Goal: Task Accomplishment & Management: Complete application form

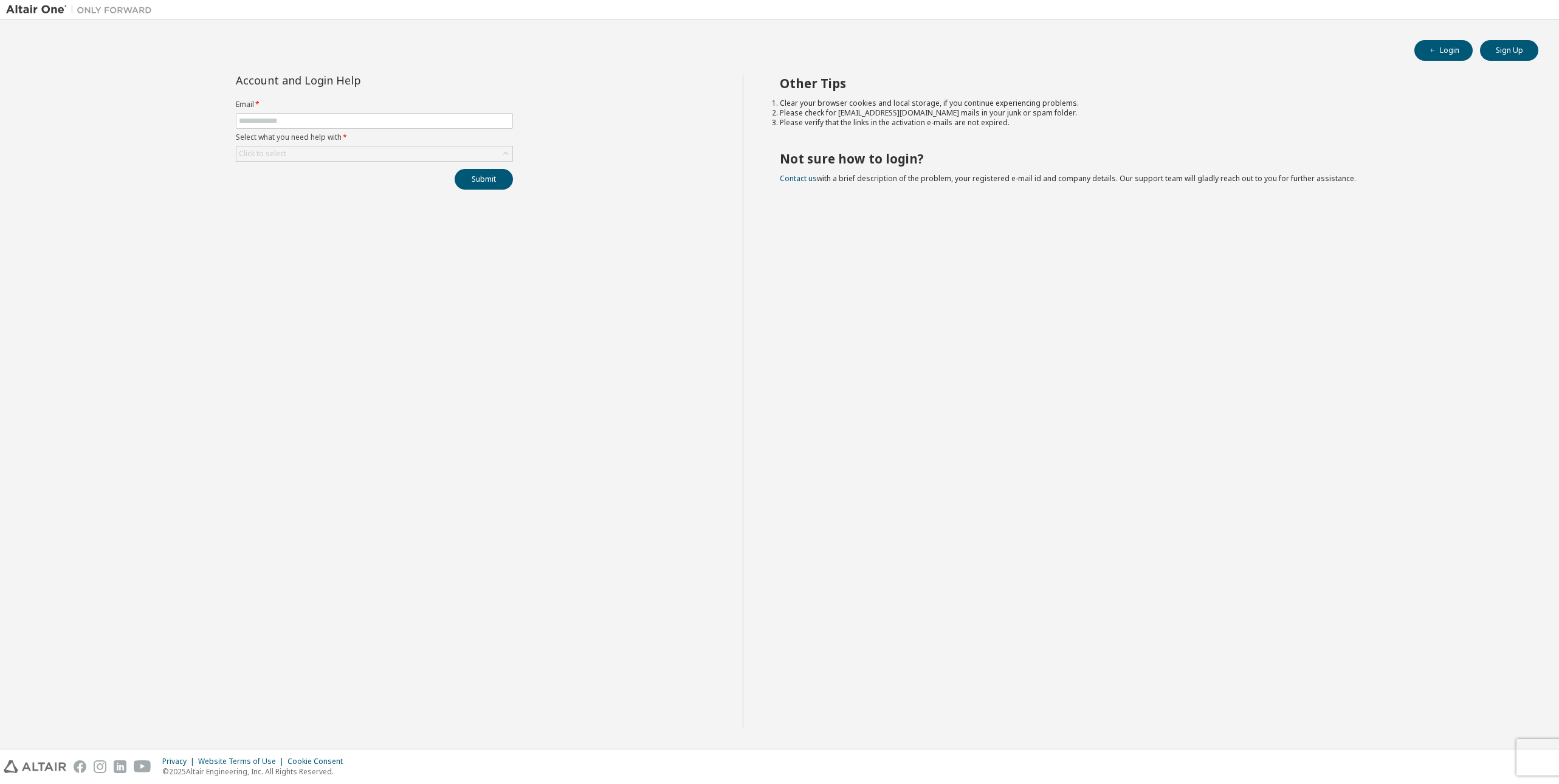
click at [275, 103] on label "Email *" at bounding box center [374, 105] width 277 height 10
click at [270, 113] on form "Email * Select what you need help with * Click to select" at bounding box center [374, 131] width 277 height 62
click at [270, 116] on input "text" at bounding box center [374, 121] width 271 height 10
paste input "**********"
drag, startPoint x: 423, startPoint y: 124, endPoint x: 166, endPoint y: 110, distance: 257.4
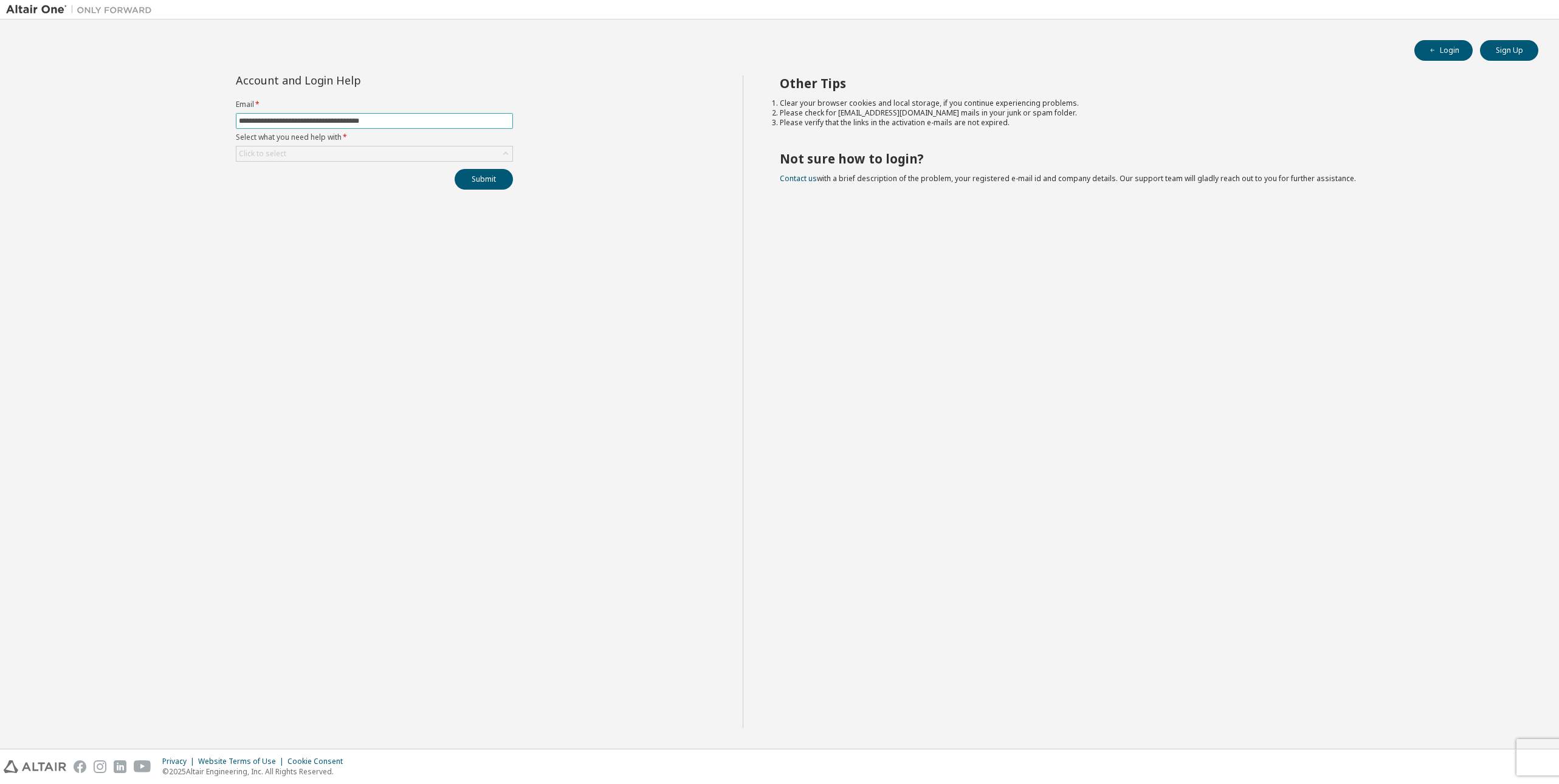
click at [170, 111] on div "**********" at bounding box center [374, 402] width 736 height 653
paste input "text"
type input "**********"
click at [269, 153] on div "Click to select" at bounding box center [262, 154] width 48 height 10
click at [265, 185] on li "I forgot my password" at bounding box center [374, 188] width 274 height 16
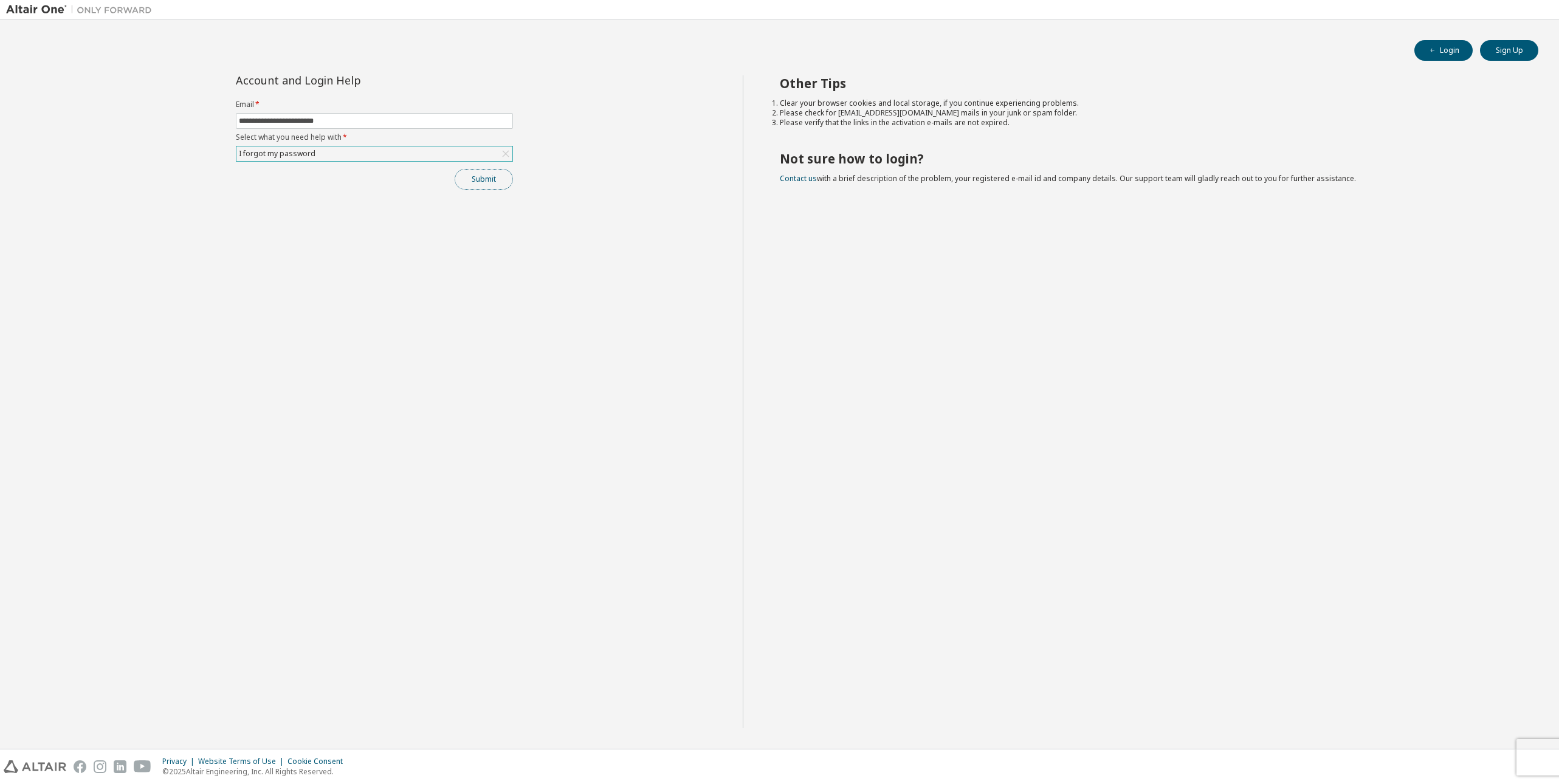
click at [500, 178] on button "Submit" at bounding box center [484, 179] width 58 height 20
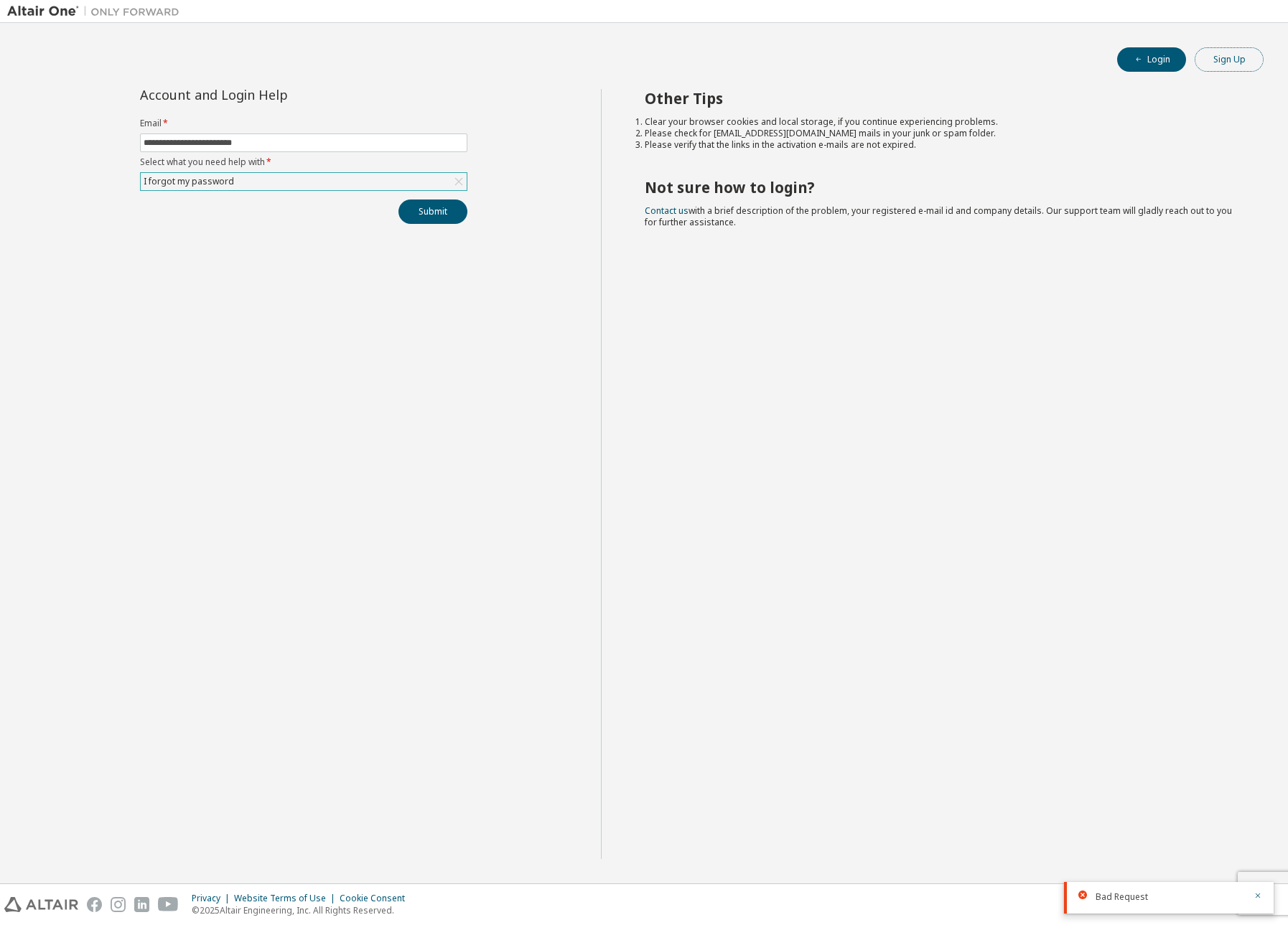
click at [1078, 64] on button "Sign Up" at bounding box center [1229, 59] width 69 height 24
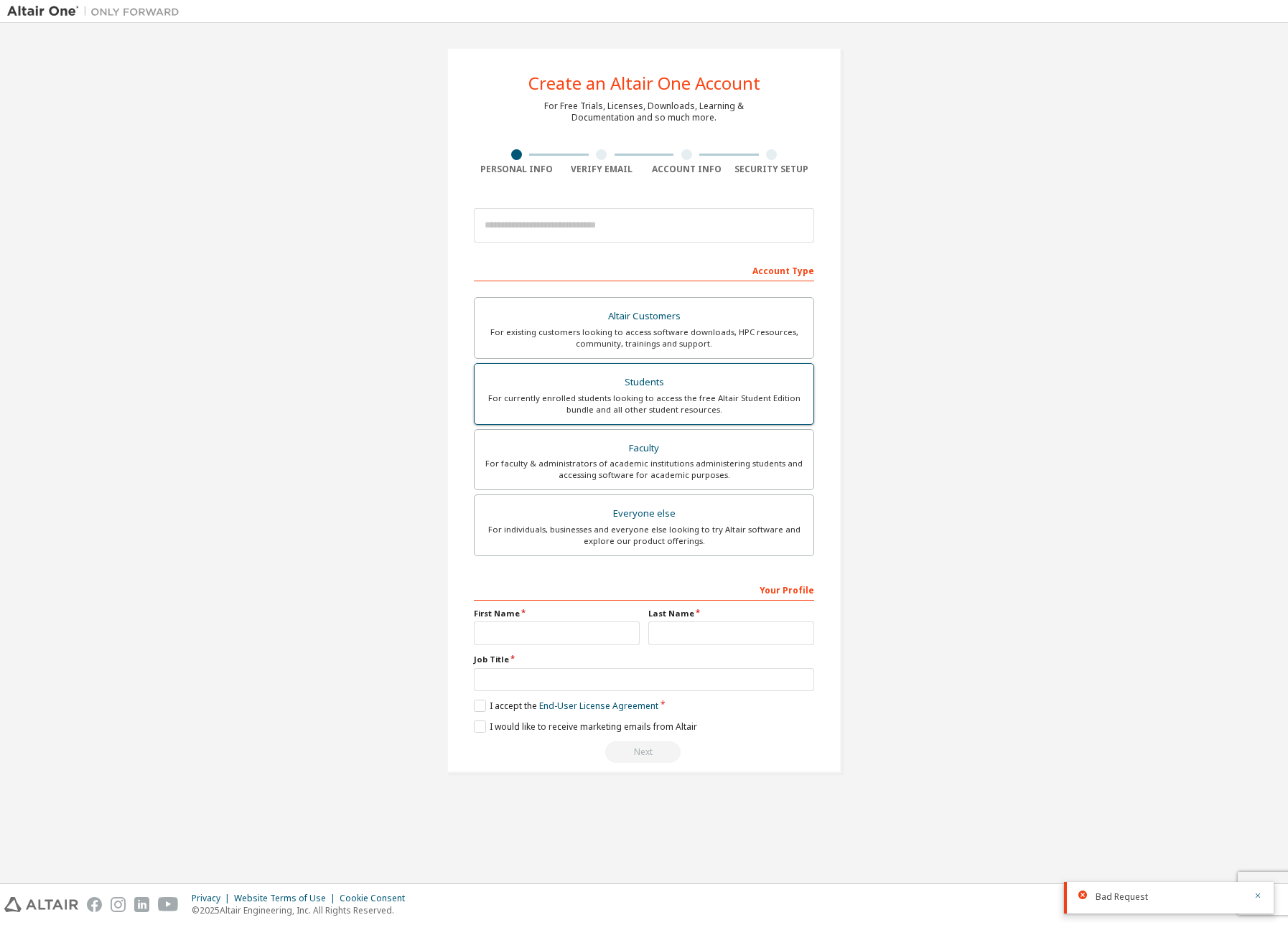
click at [702, 404] on div "For currently enrolled students looking to access the free Altair Student Editi…" at bounding box center [644, 403] width 322 height 23
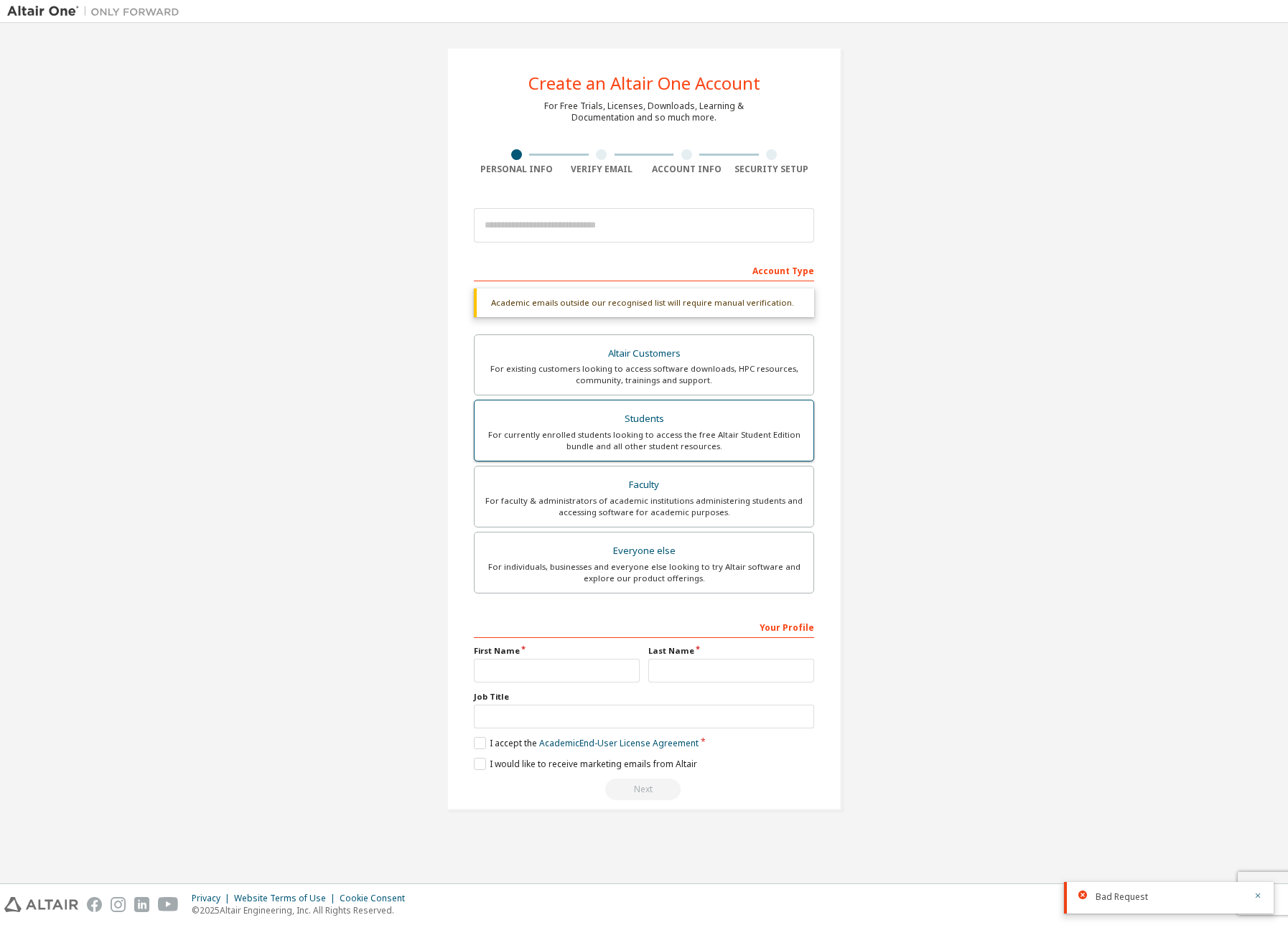
click at [643, 435] on div "For currently enrolled students looking to access the free Altair Student Editi…" at bounding box center [644, 440] width 322 height 23
click at [481, 742] on label "I accept the Academic End-User License Agreement" at bounding box center [586, 743] width 224 height 12
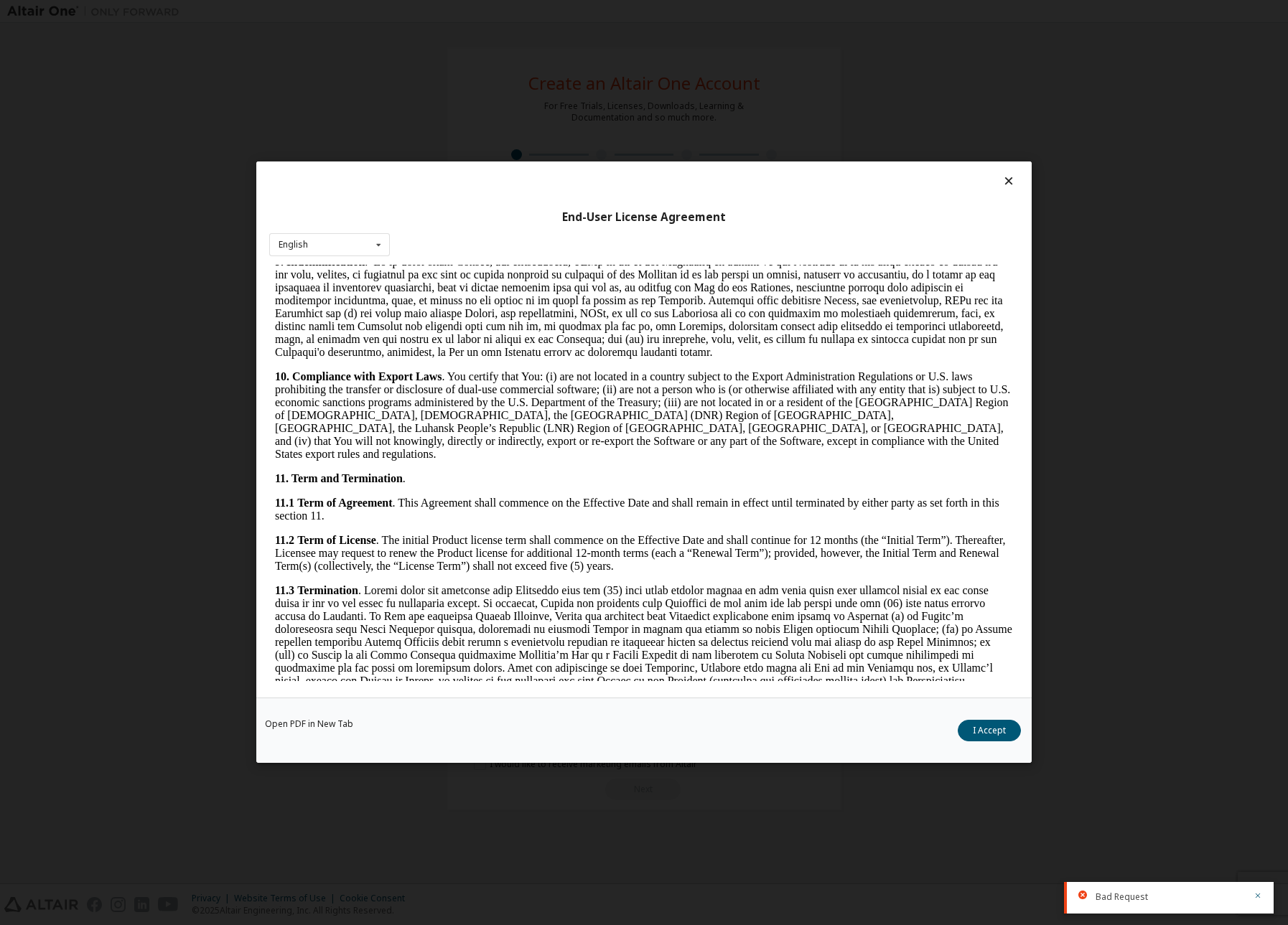
scroll to position [2158, 0]
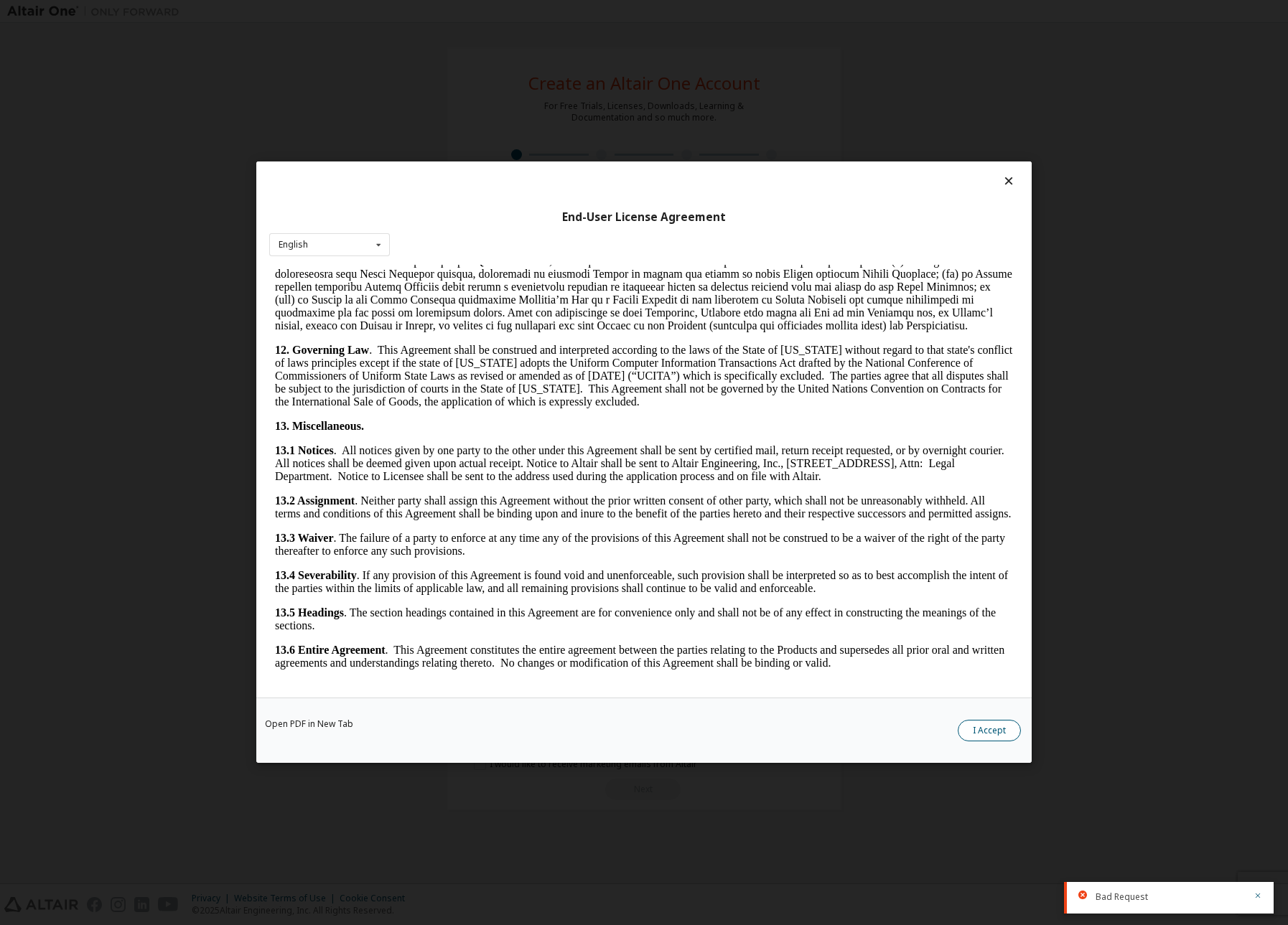
click at [990, 737] on button "I Accept" at bounding box center [989, 731] width 63 height 21
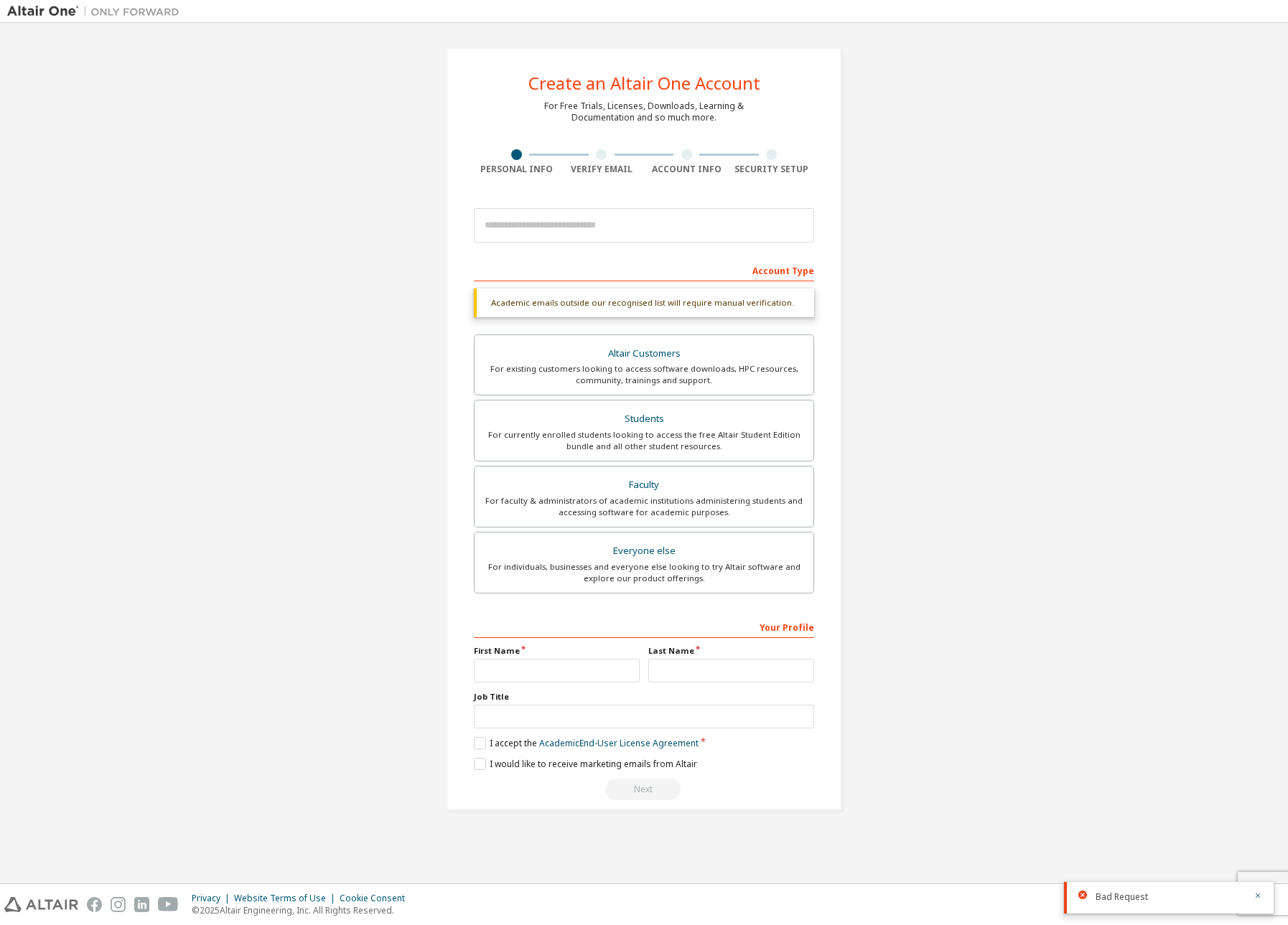
click at [785, 270] on div "Account Type" at bounding box center [643, 270] width 340 height 23
click at [786, 270] on div "Account Type" at bounding box center [643, 270] width 340 height 23
click at [588, 170] on div "Verify Email" at bounding box center [602, 170] width 86 height 12
click at [663, 424] on div "Students" at bounding box center [644, 419] width 322 height 20
click at [648, 425] on div "Students" at bounding box center [644, 419] width 322 height 20
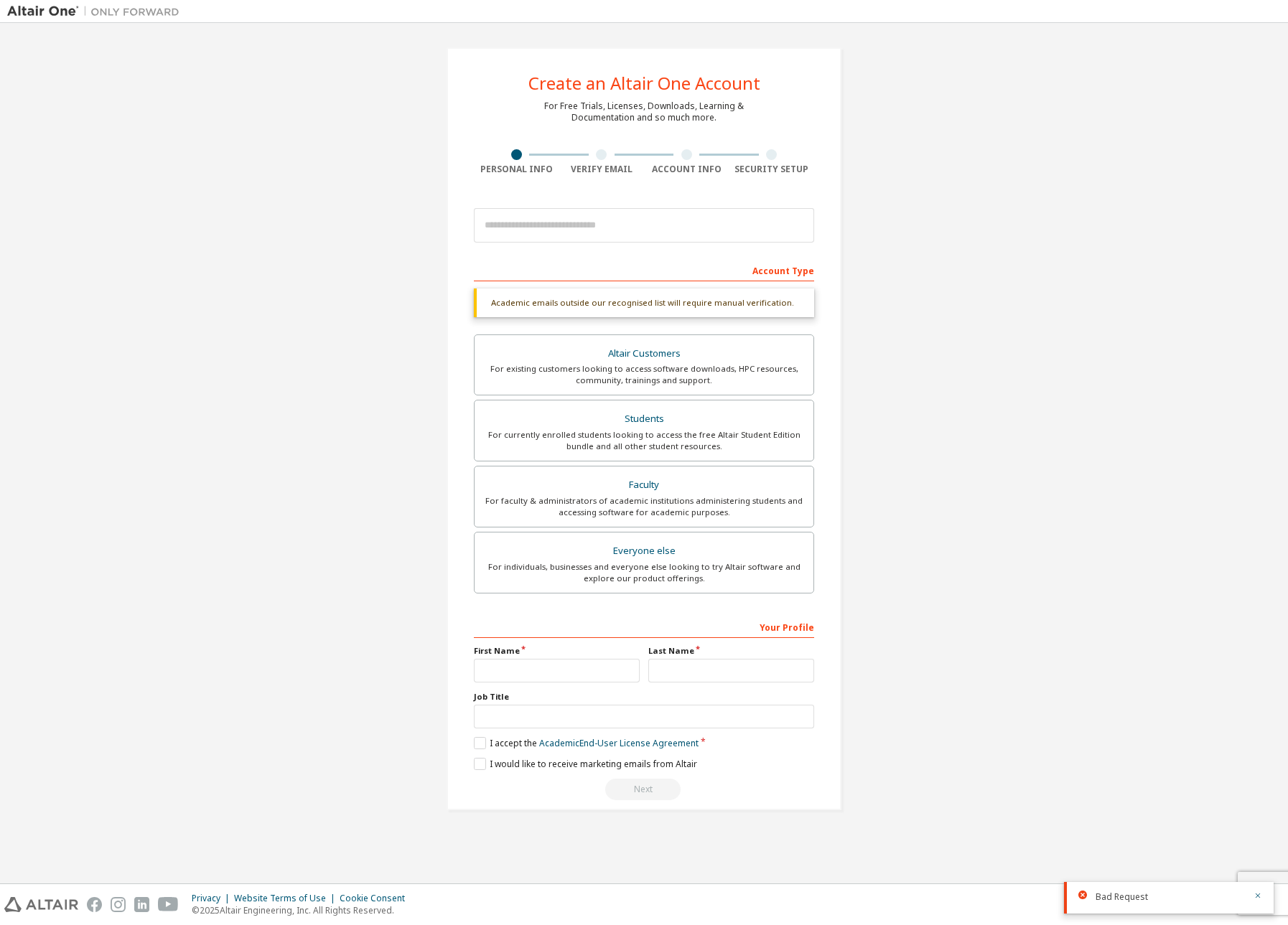
click at [6, 20] on div at bounding box center [93, 11] width 186 height 22
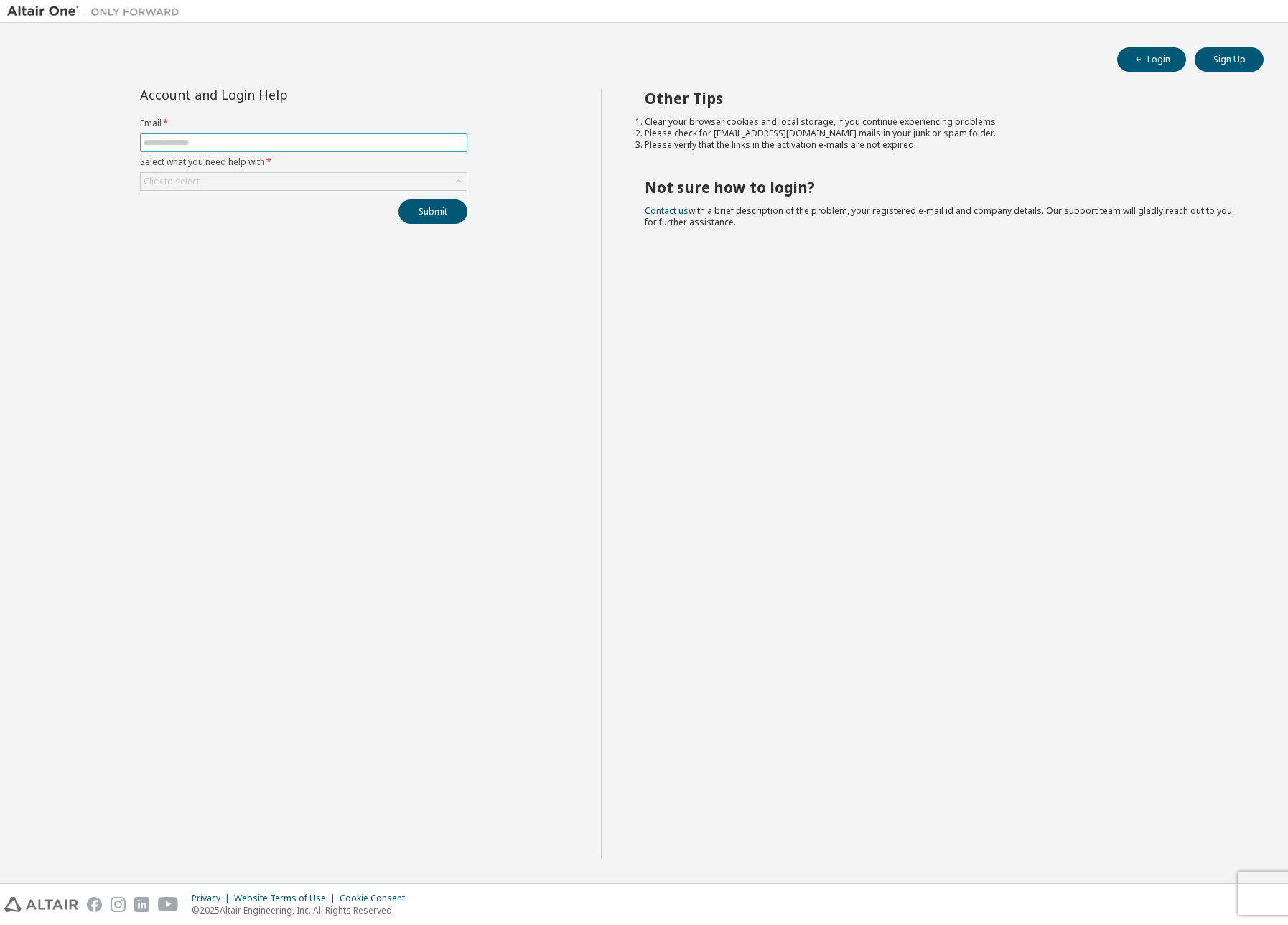
click at [153, 144] on input "text" at bounding box center [303, 143] width 320 height 12
paste input "**********"
type input "**********"
click at [149, 182] on div "Click to select" at bounding box center [171, 182] width 56 height 12
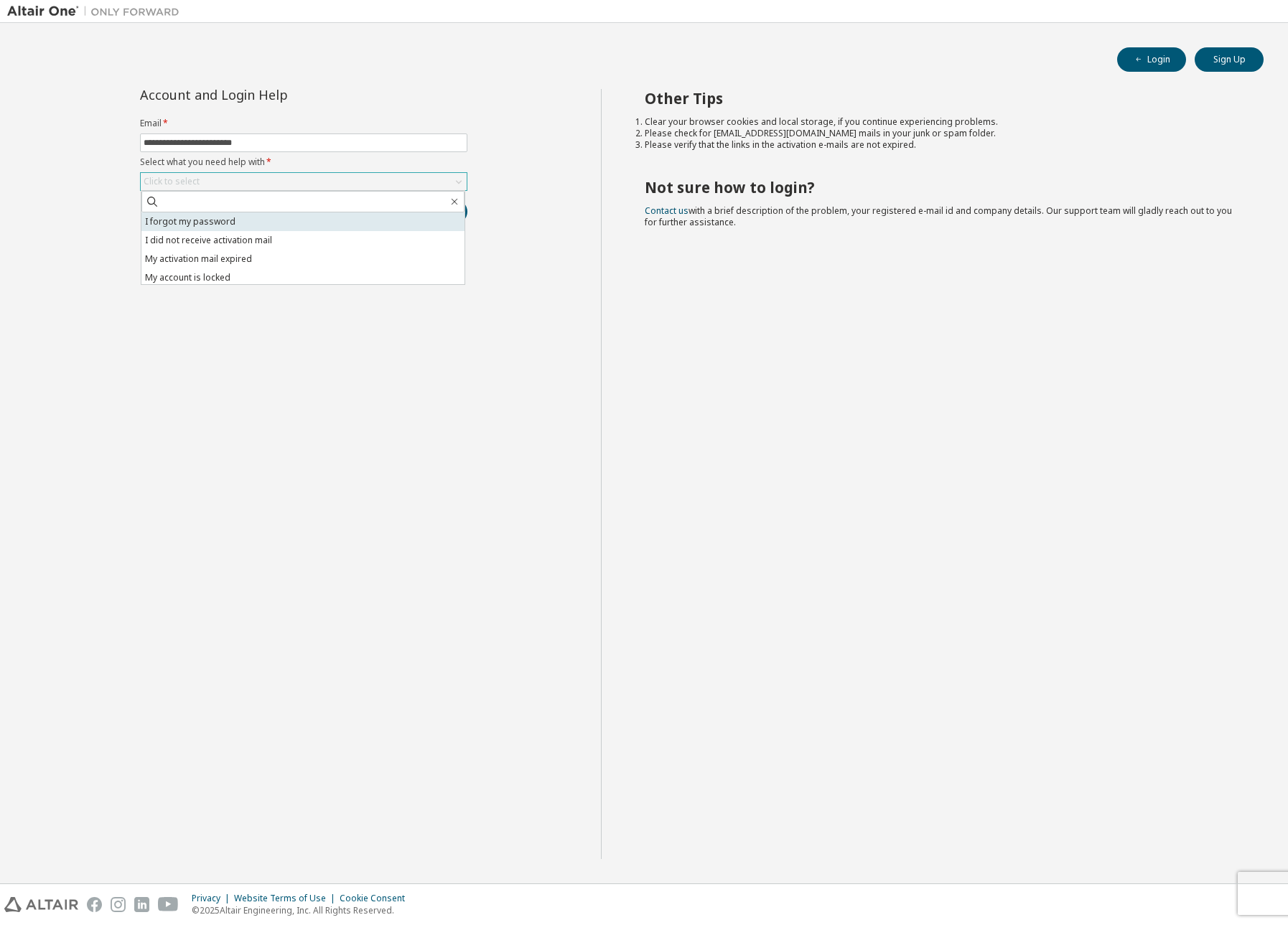
click at [167, 224] on li "I forgot my password" at bounding box center [303, 222] width 323 height 19
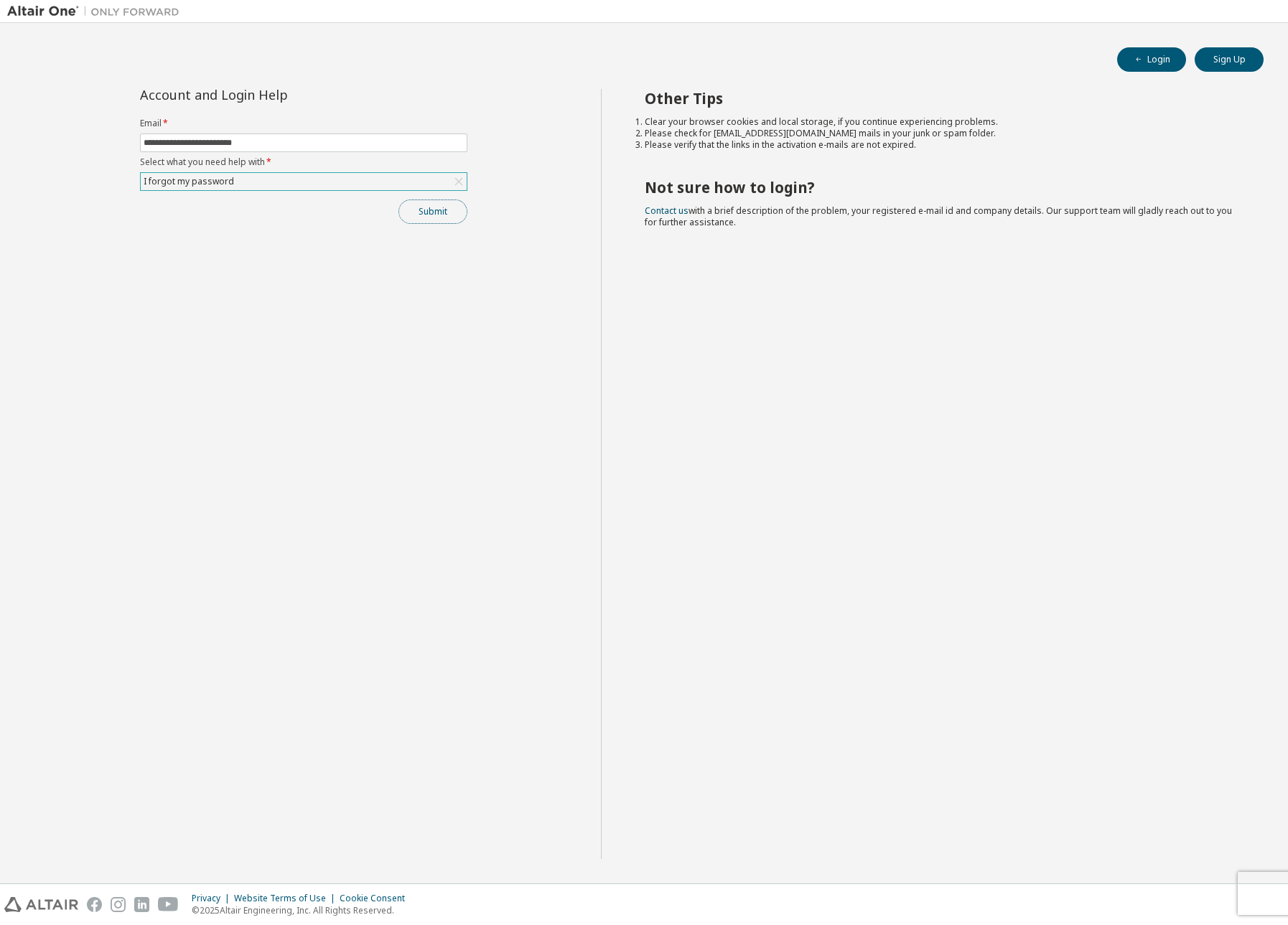
click at [428, 209] on button "Submit" at bounding box center [433, 211] width 69 height 24
click at [1257, 897] on icon "button" at bounding box center [1258, 896] width 5 height 5
click at [357, 897] on div "Cookie Consent" at bounding box center [376, 899] width 74 height 12
click at [432, 209] on button "Submit" at bounding box center [433, 211] width 69 height 24
click at [1148, 64] on button "Login" at bounding box center [1151, 59] width 69 height 24
